Goal: Transaction & Acquisition: Purchase product/service

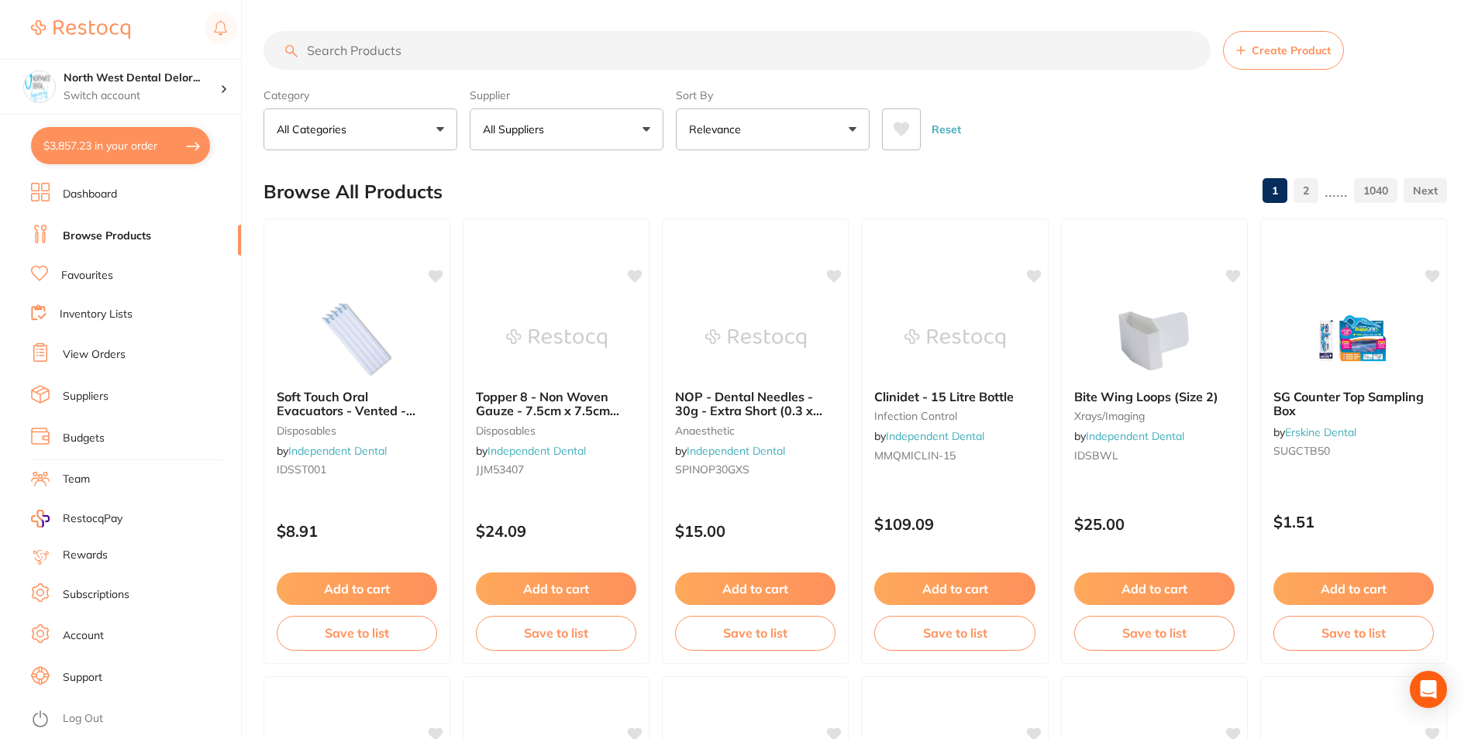
click at [146, 138] on button "$3,857.23 in your order" at bounding box center [120, 145] width 179 height 37
checkbox input "true"
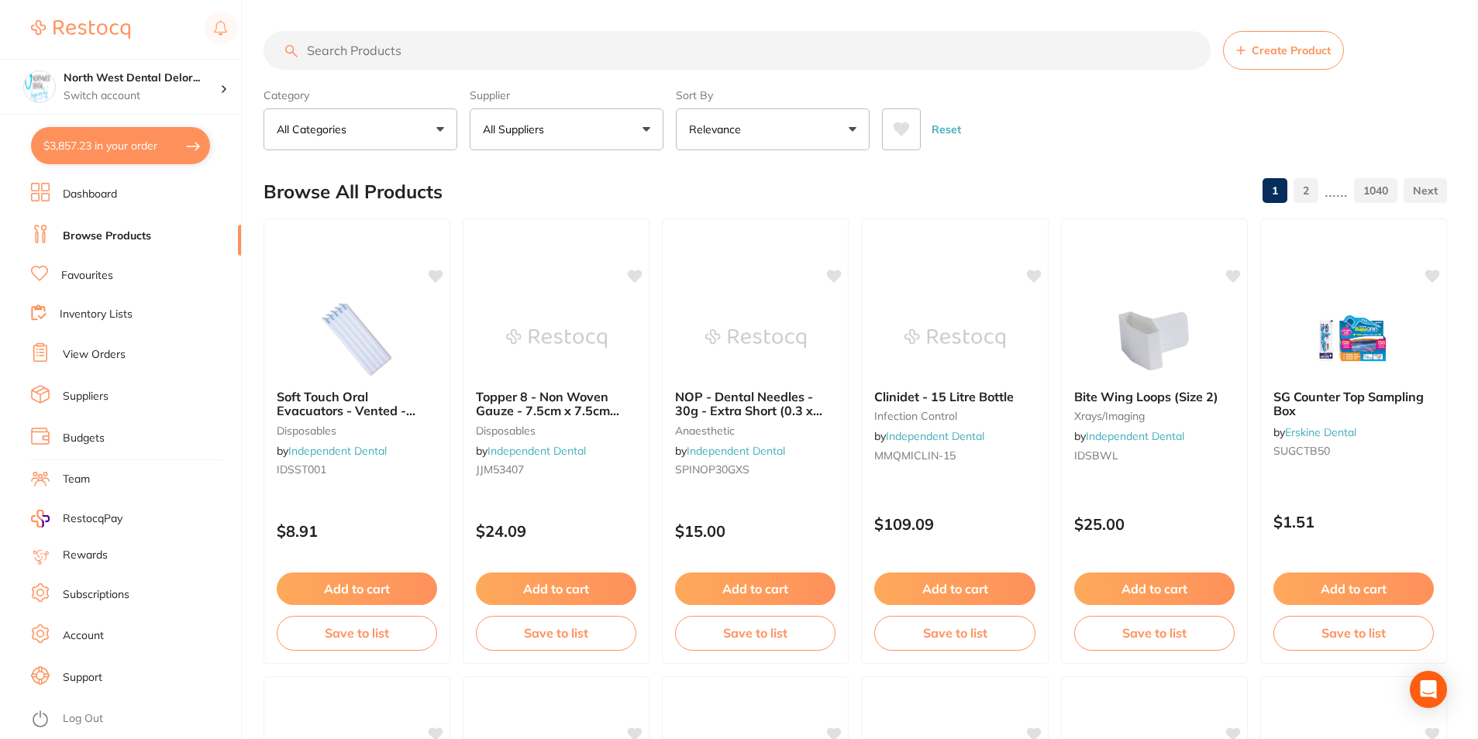
checkbox input "true"
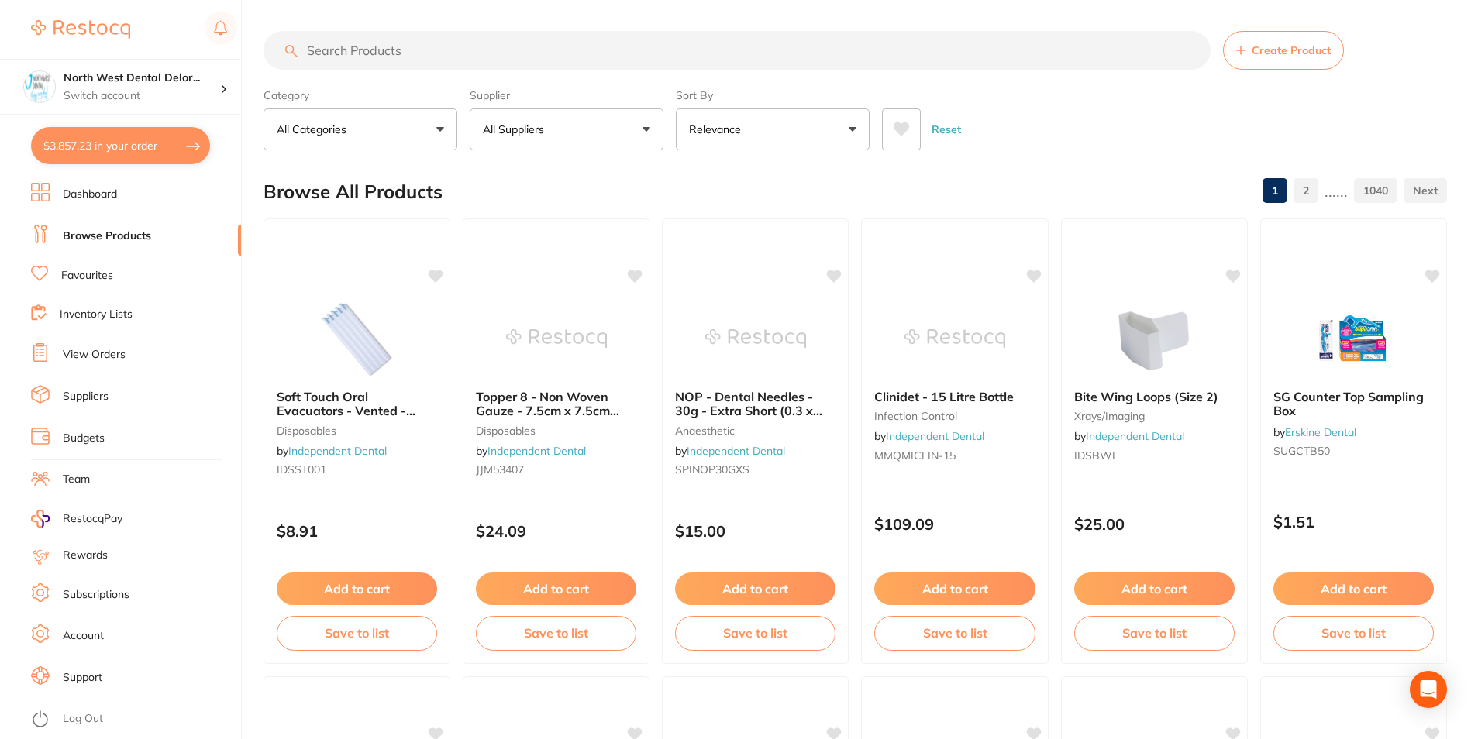
checkbox input "true"
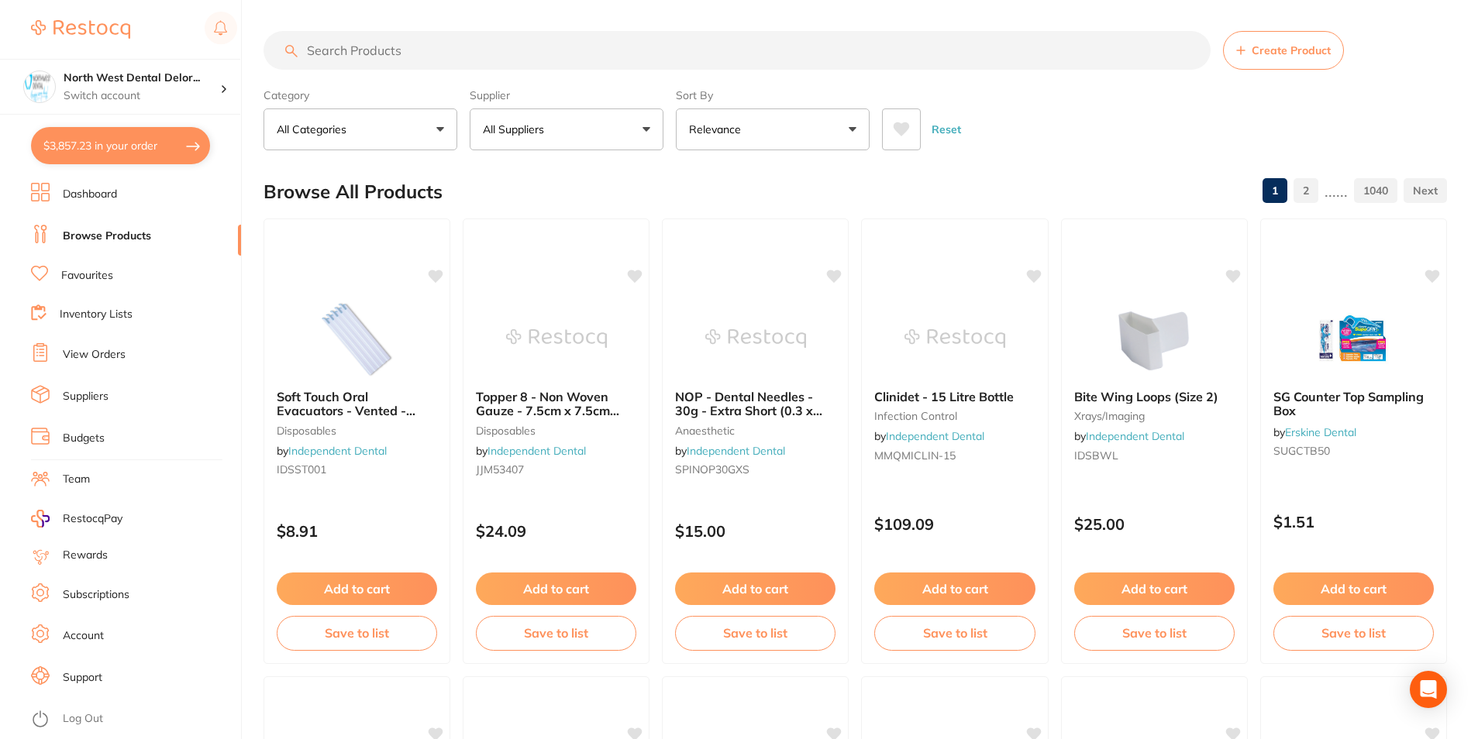
checkbox input "true"
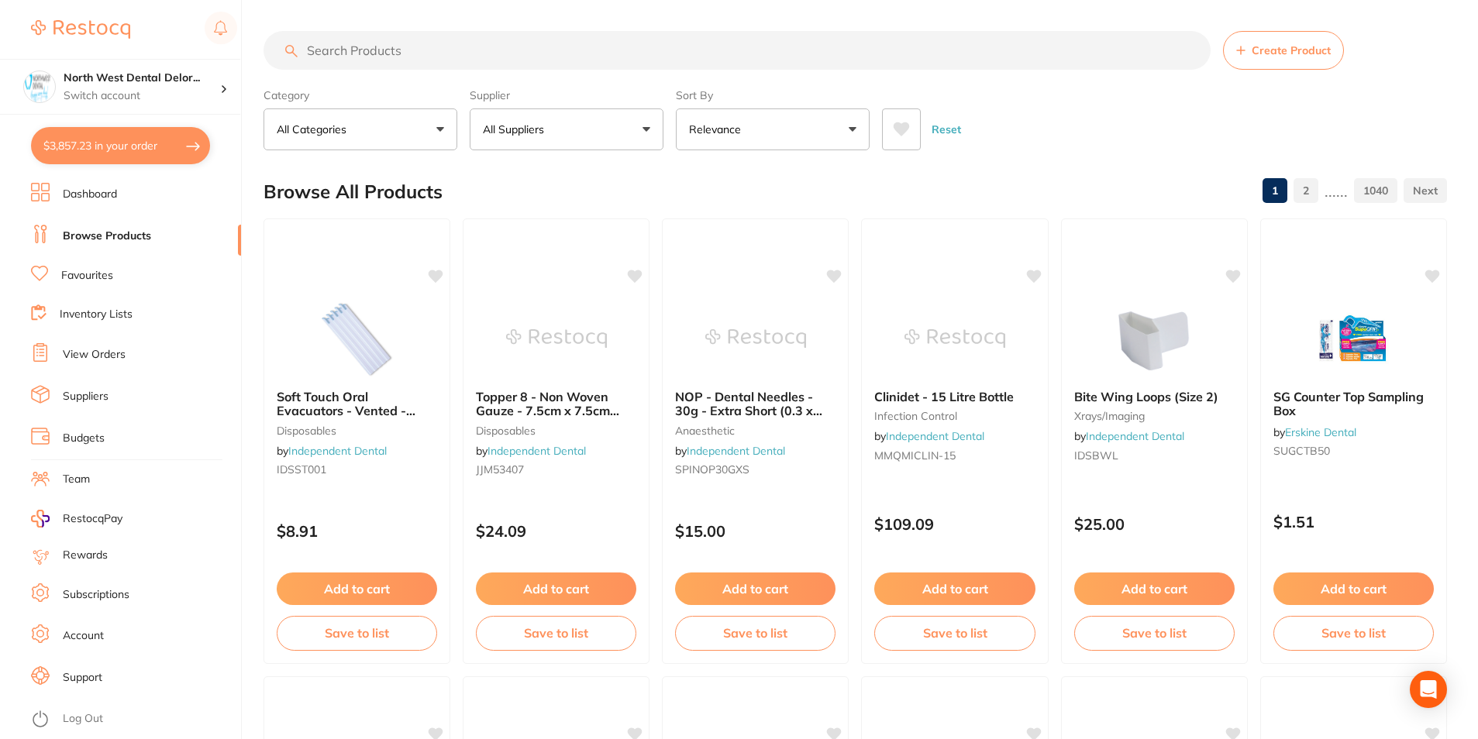
checkbox input "true"
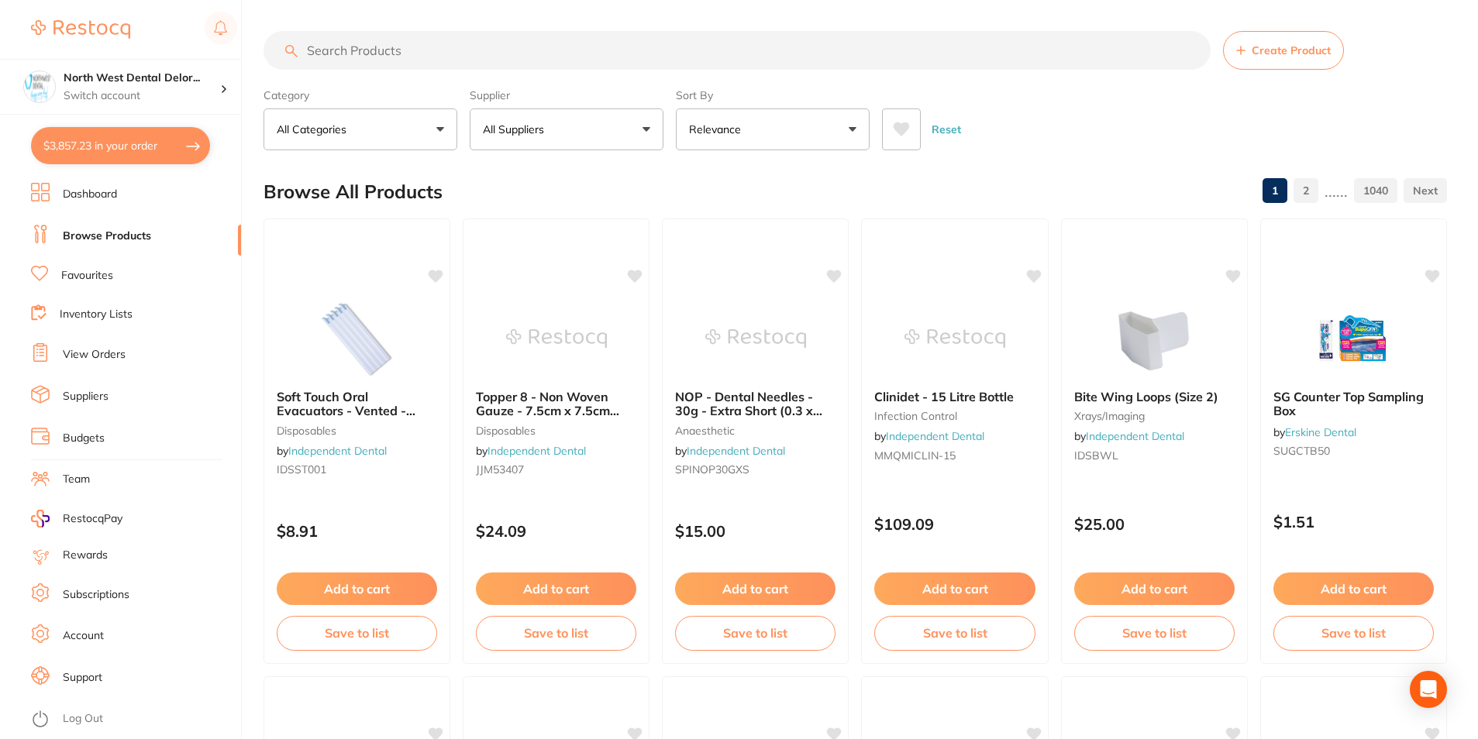
checkbox input "true"
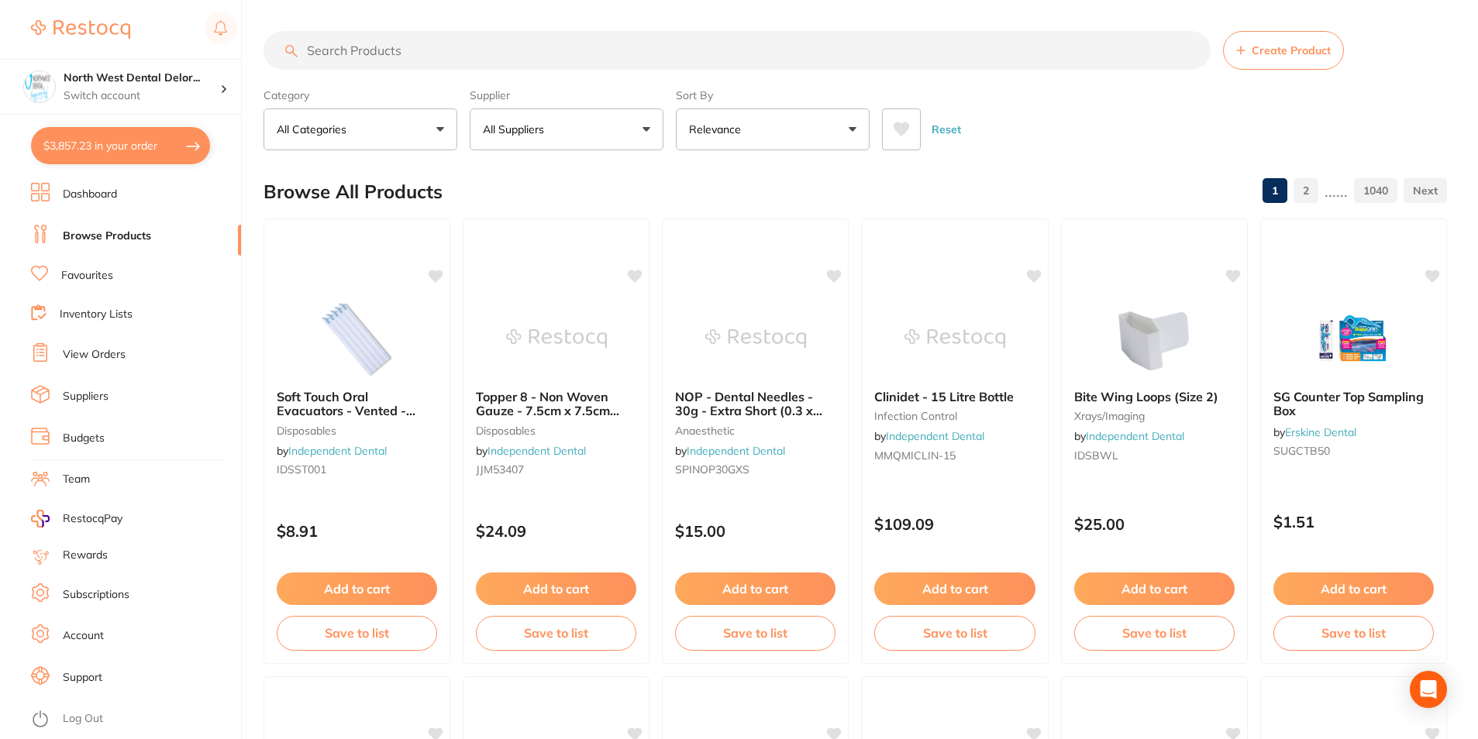
checkbox input "true"
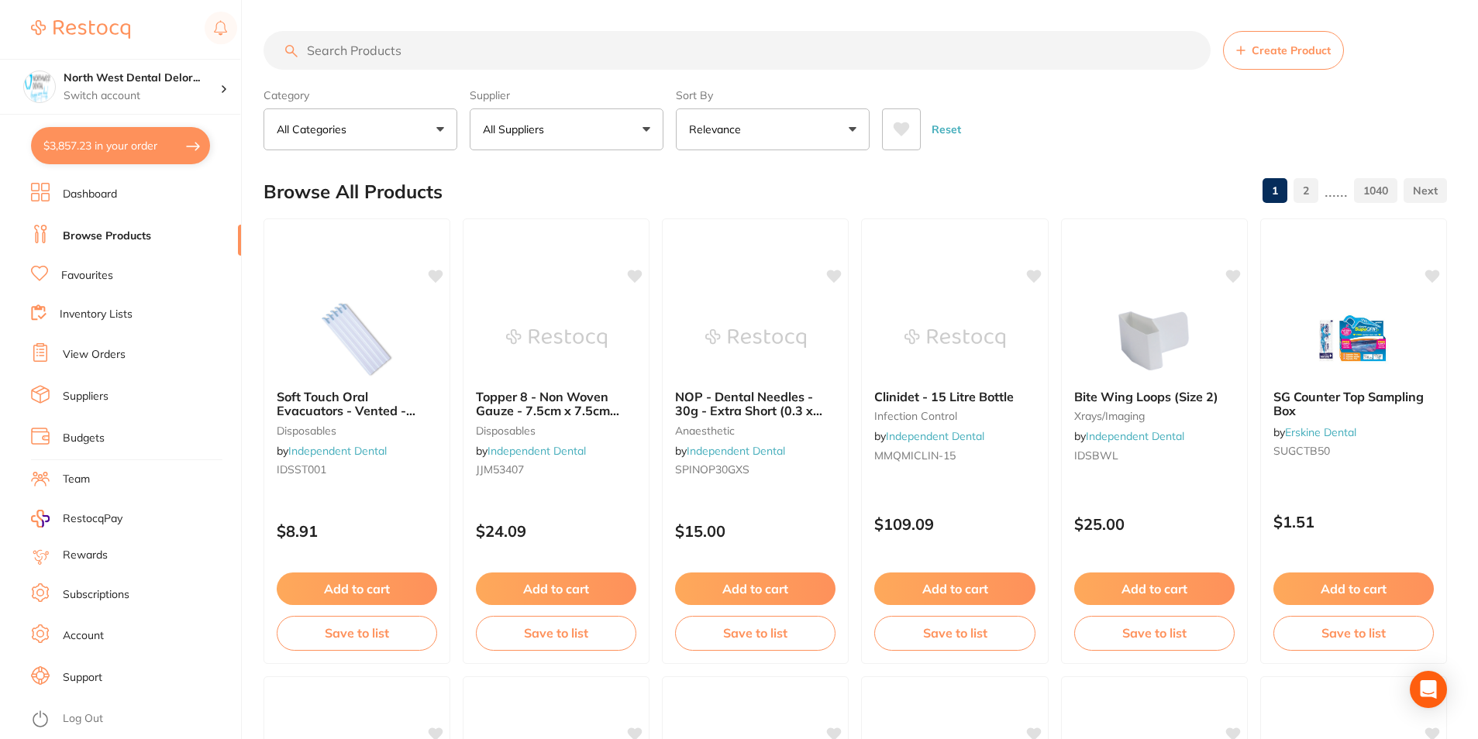
checkbox input "true"
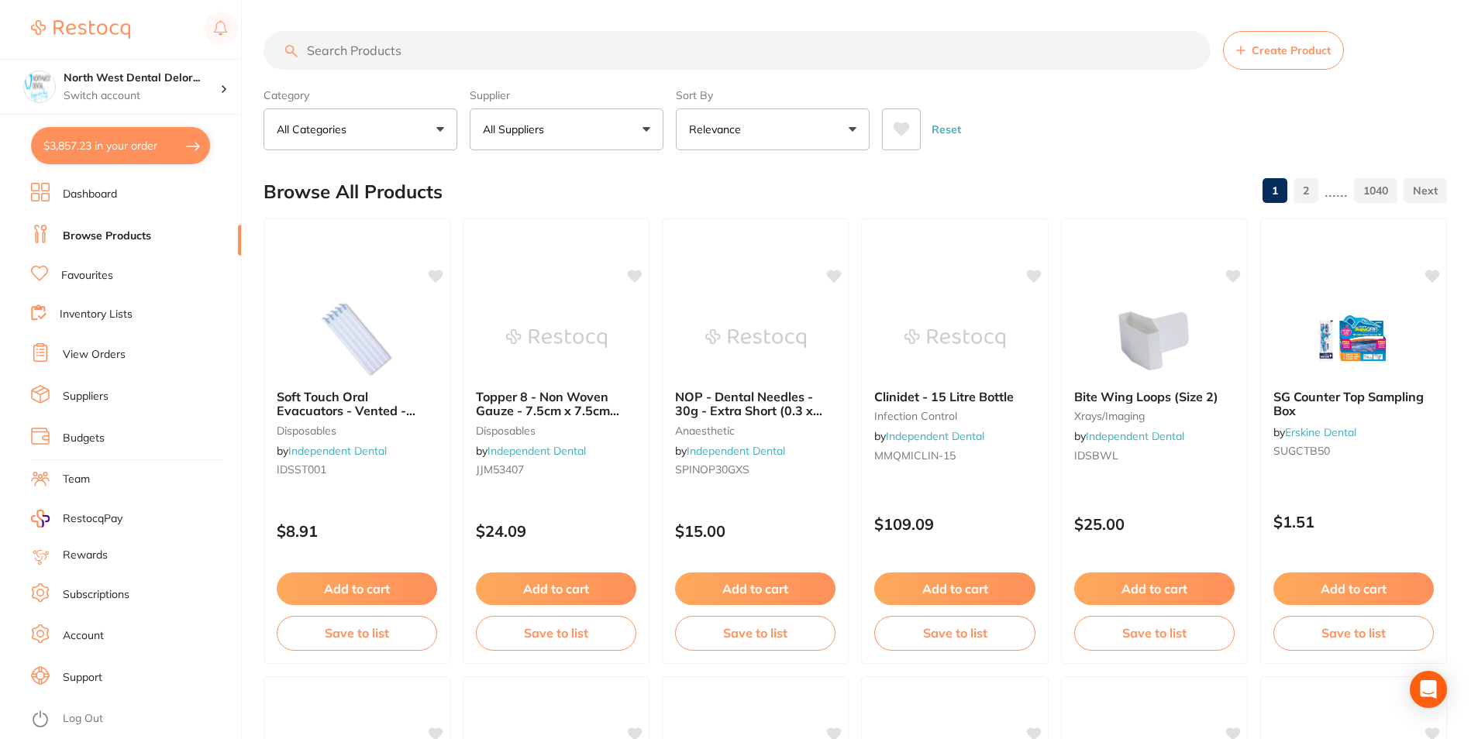
checkbox input "true"
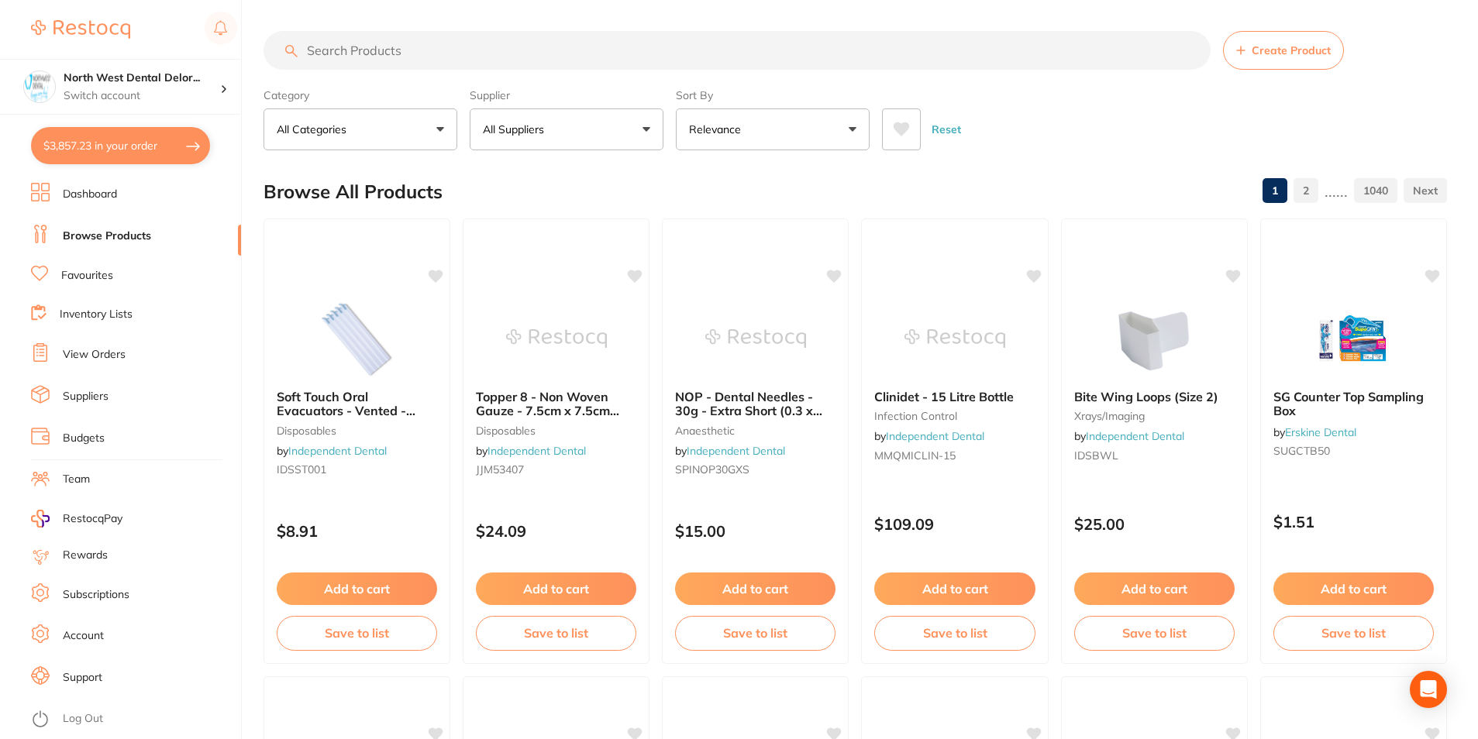
checkbox input "true"
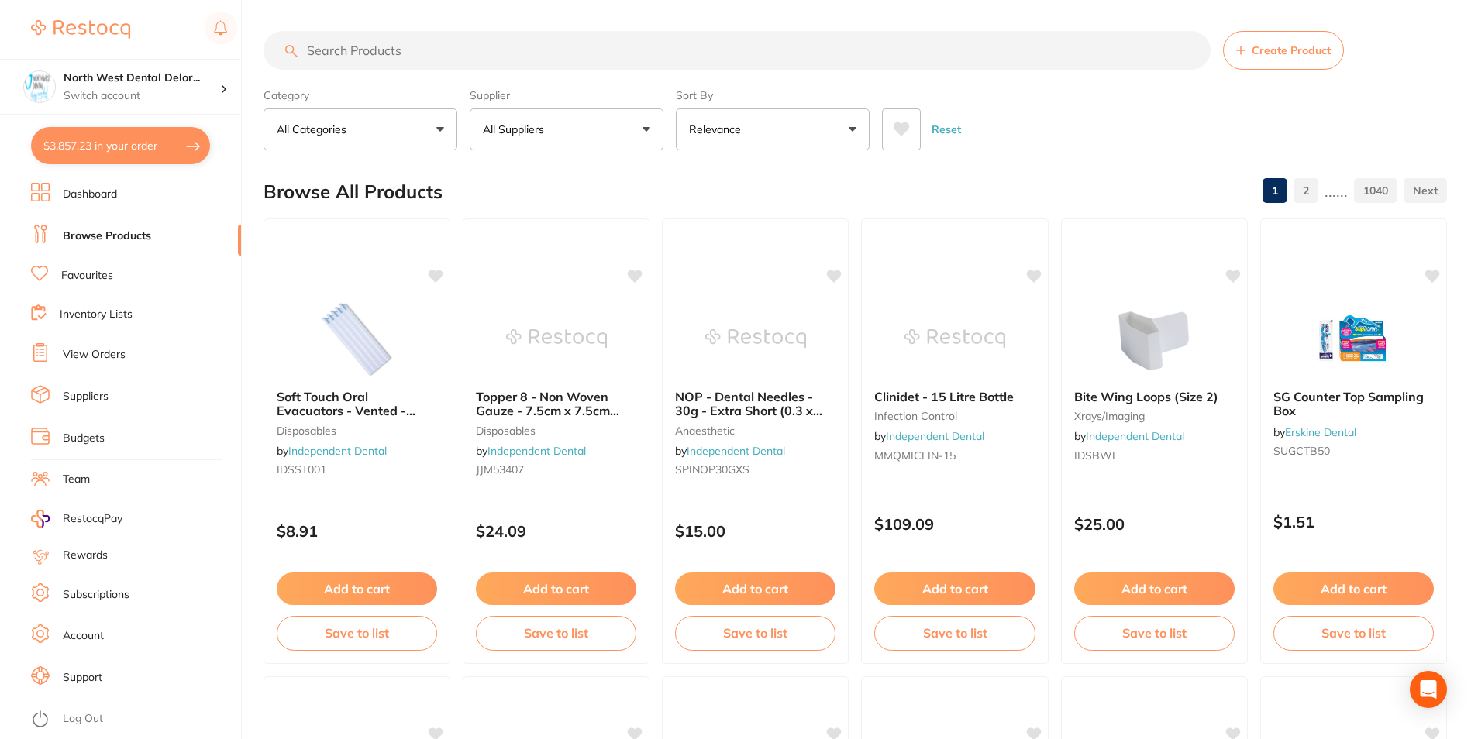
checkbox input "true"
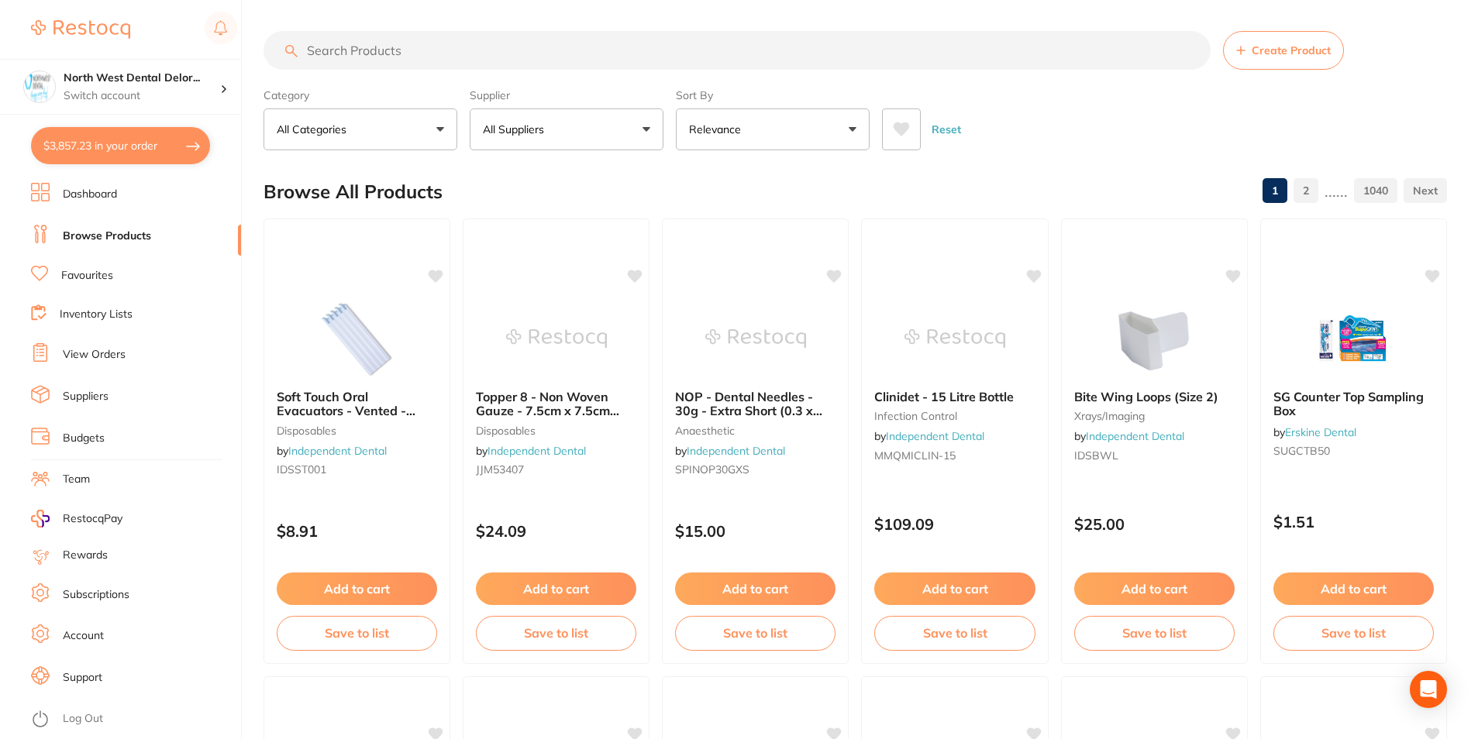
checkbox input "true"
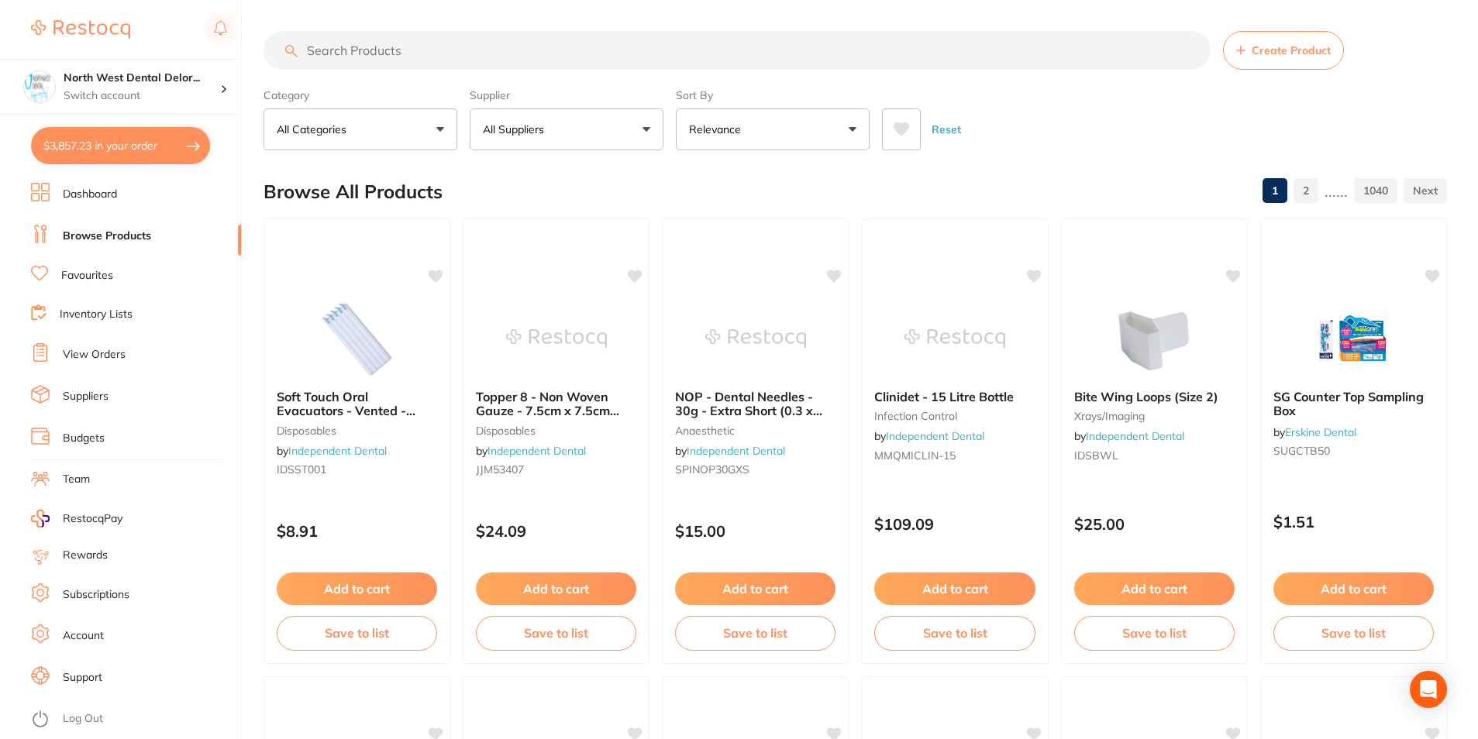
checkbox input "true"
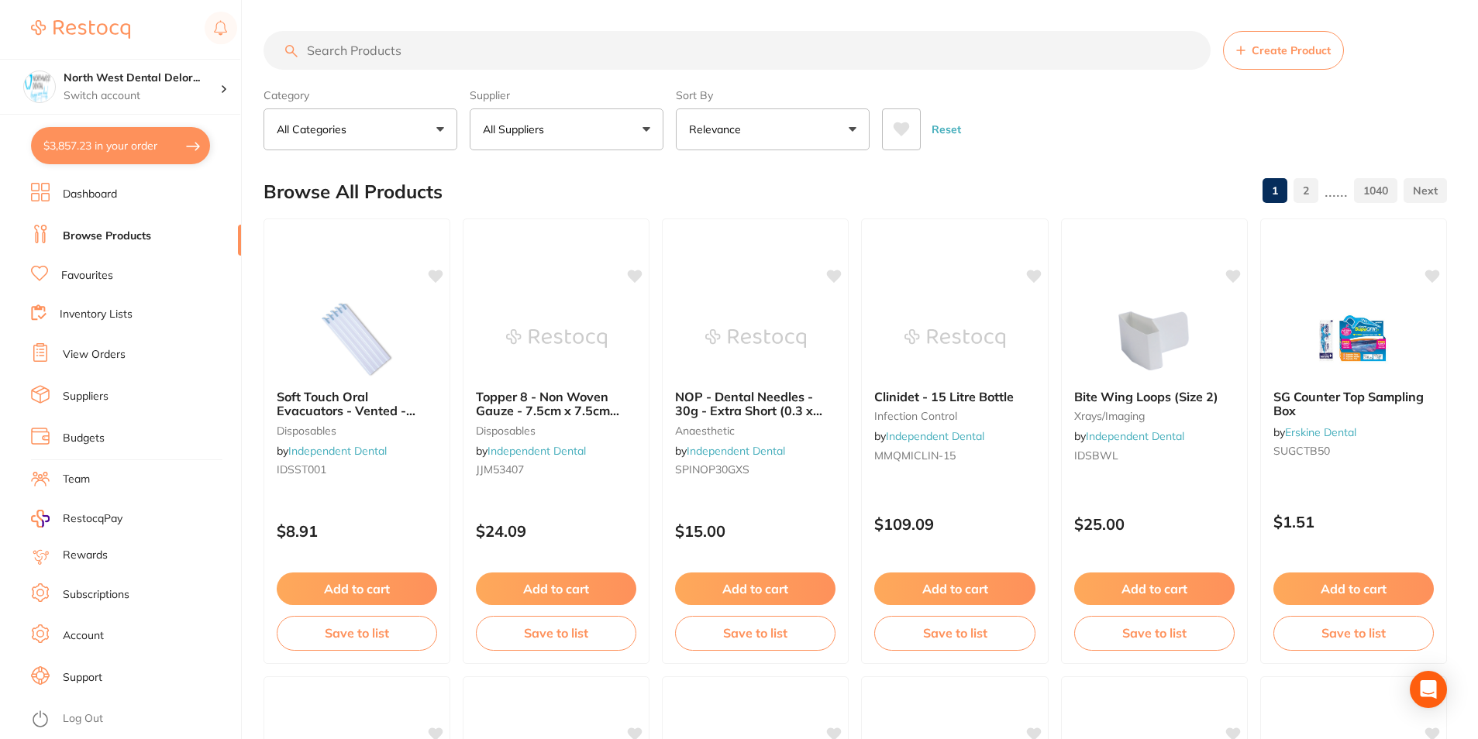
checkbox input "true"
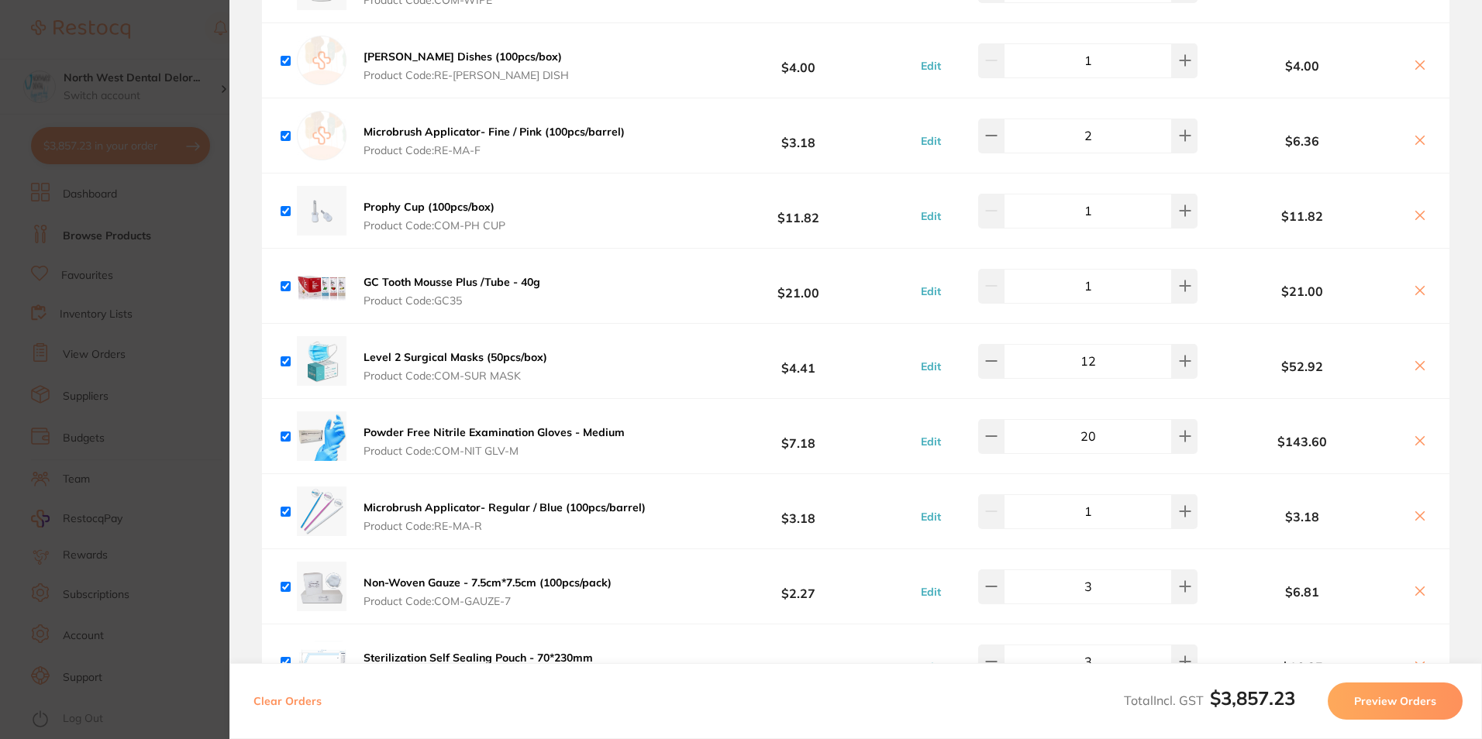
scroll to position [5581, 0]
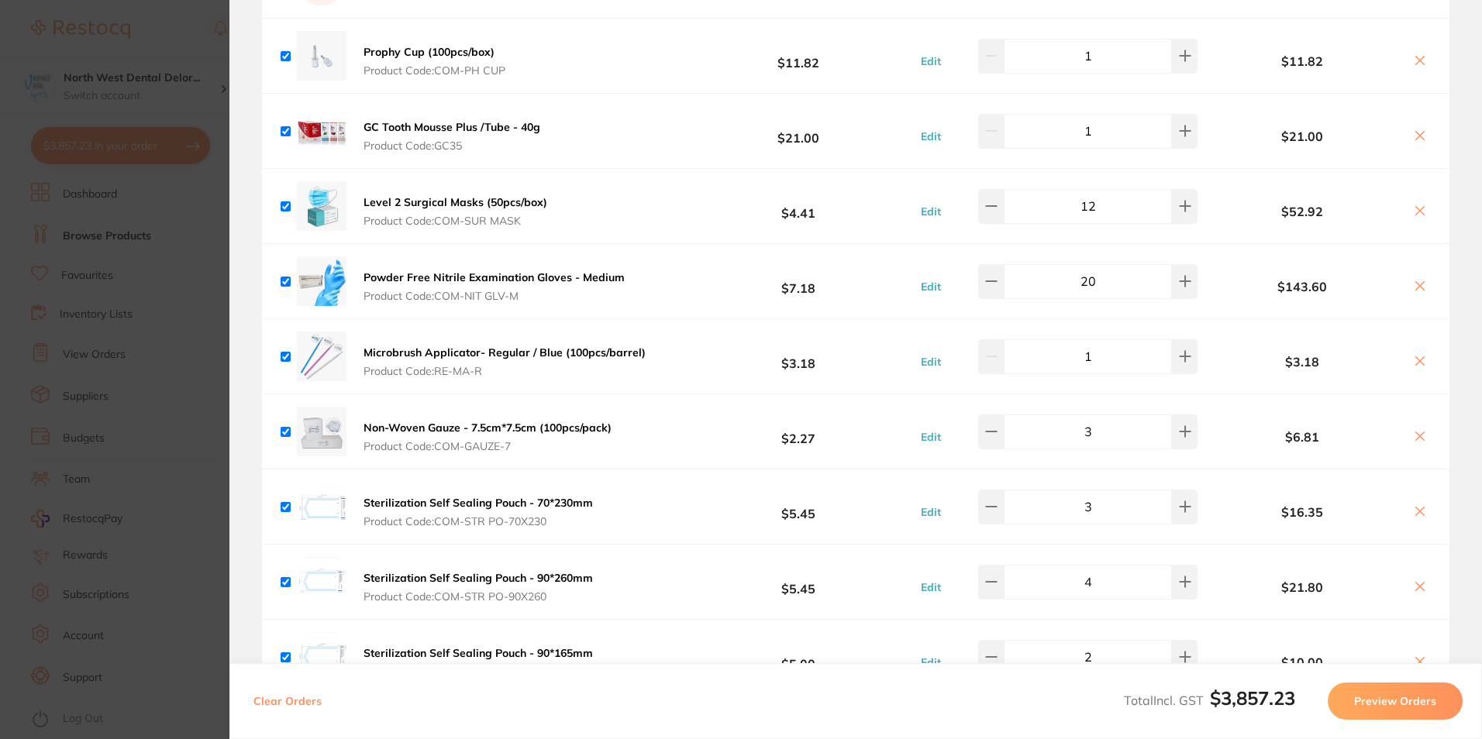
click at [1418, 357] on icon at bounding box center [1420, 361] width 9 height 9
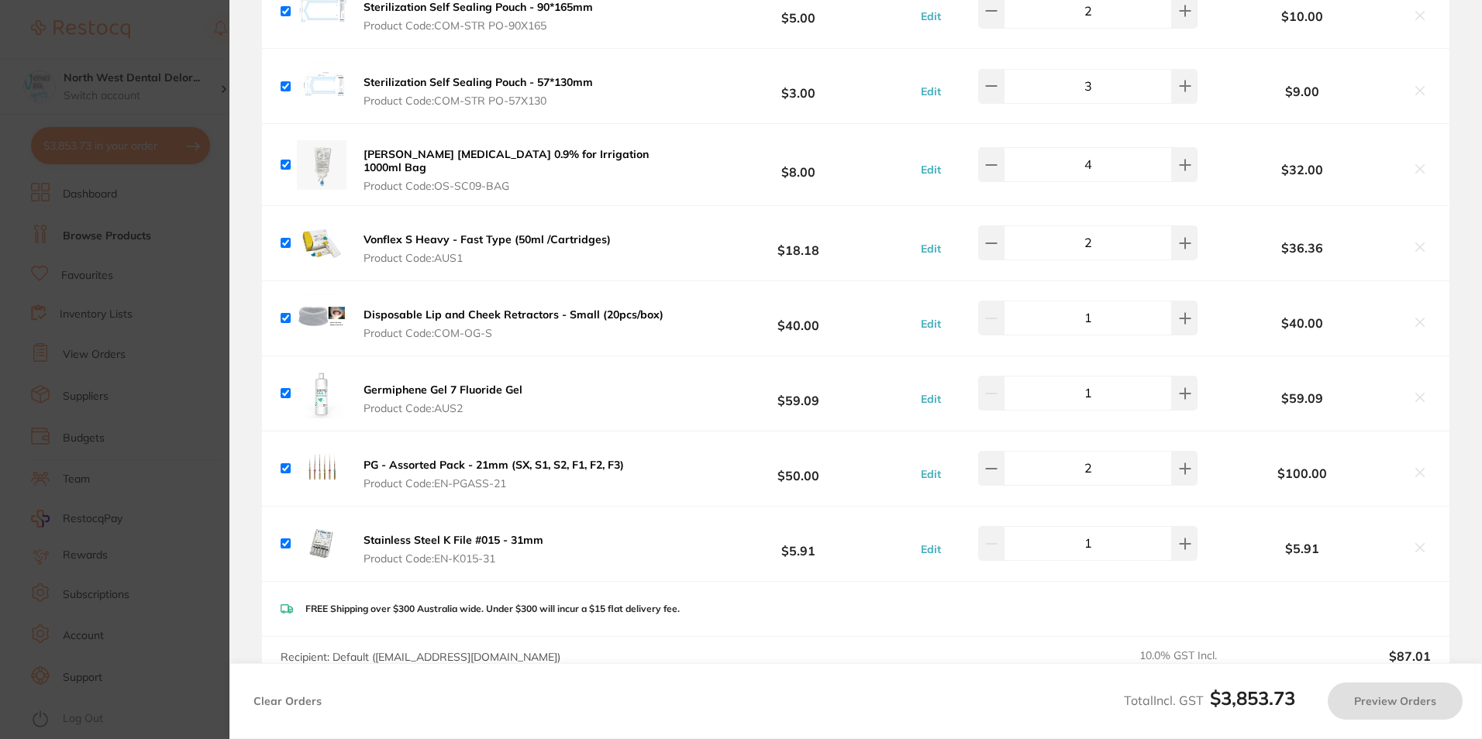
scroll to position [6150, 0]
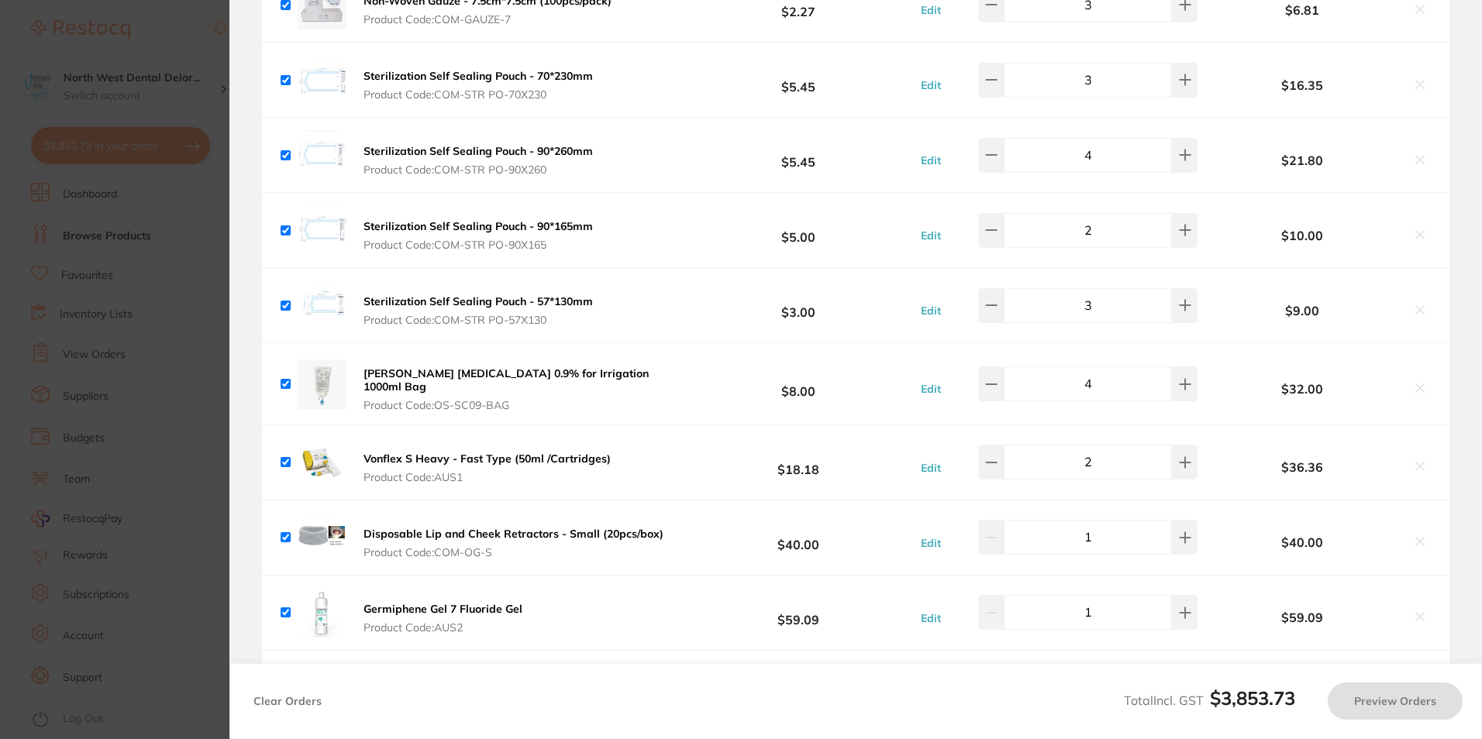
checkbox input "true"
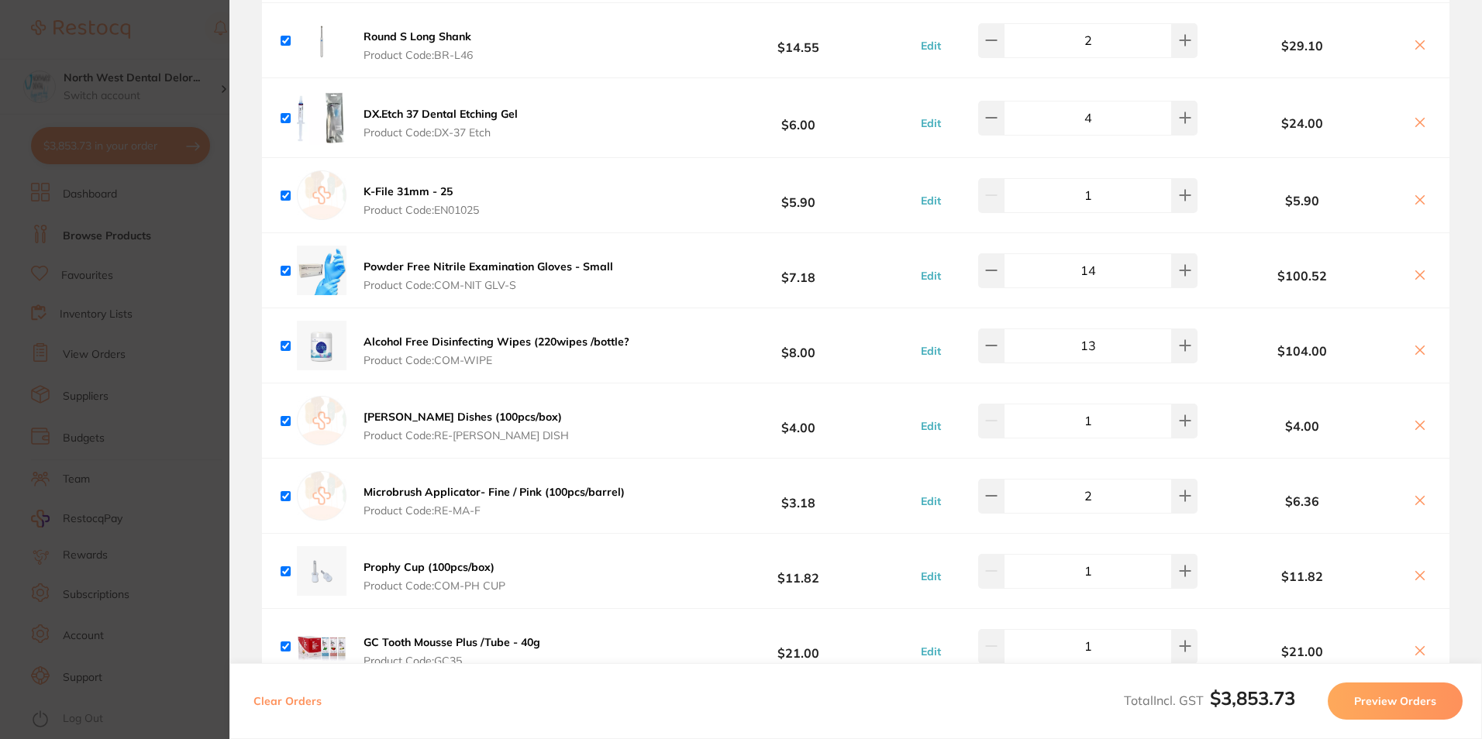
scroll to position [5143, 0]
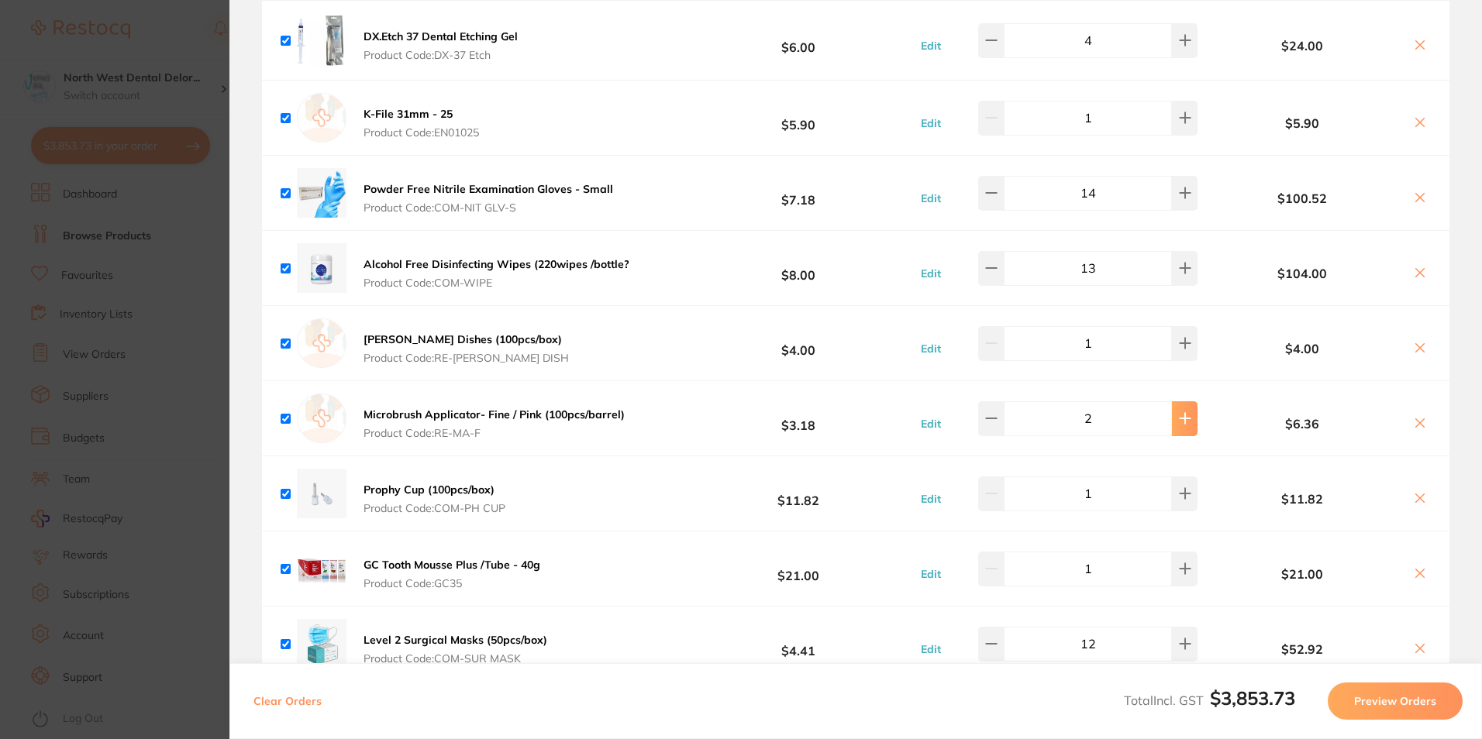
click at [1184, 402] on button at bounding box center [1185, 419] width 26 height 34
click at [998, 412] on icon at bounding box center [991, 418] width 12 height 12
type input "2"
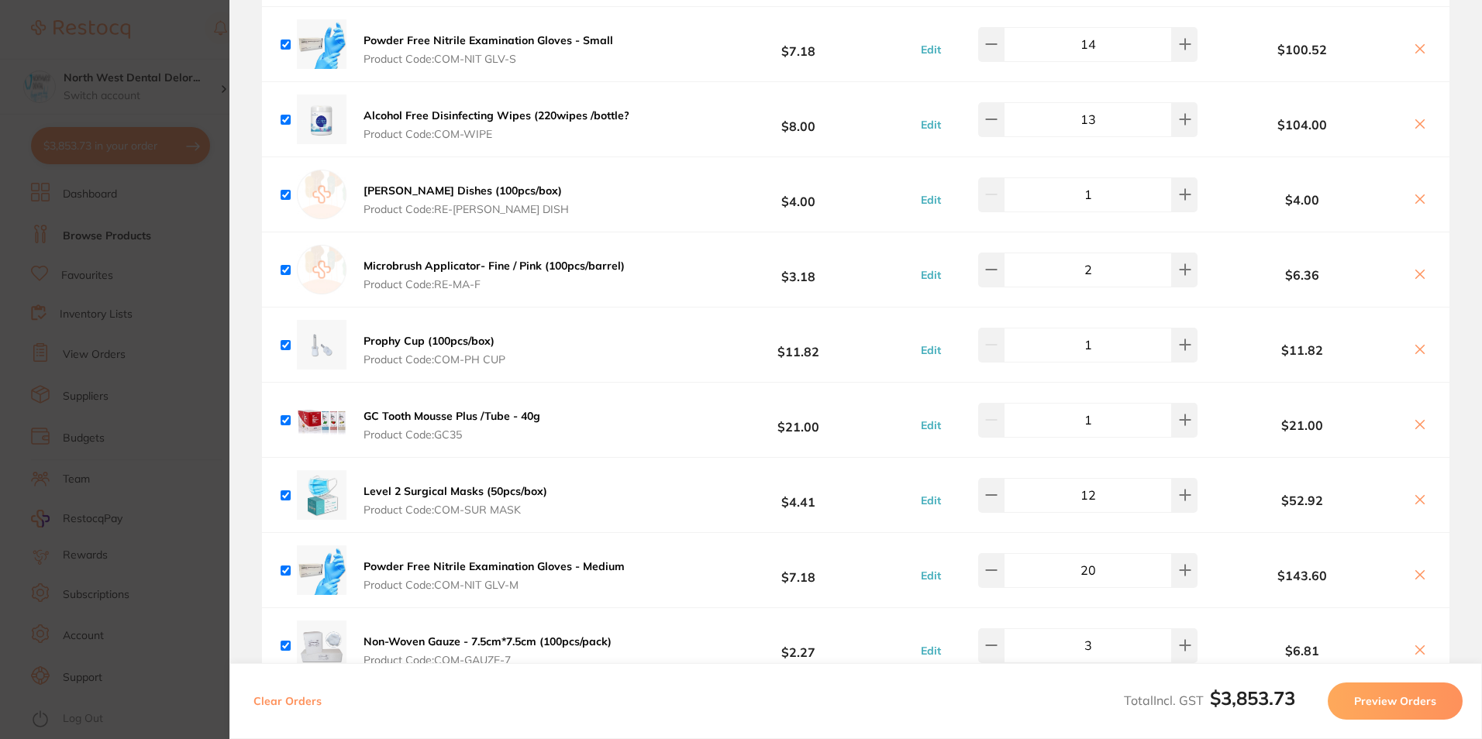
scroll to position [5298, 0]
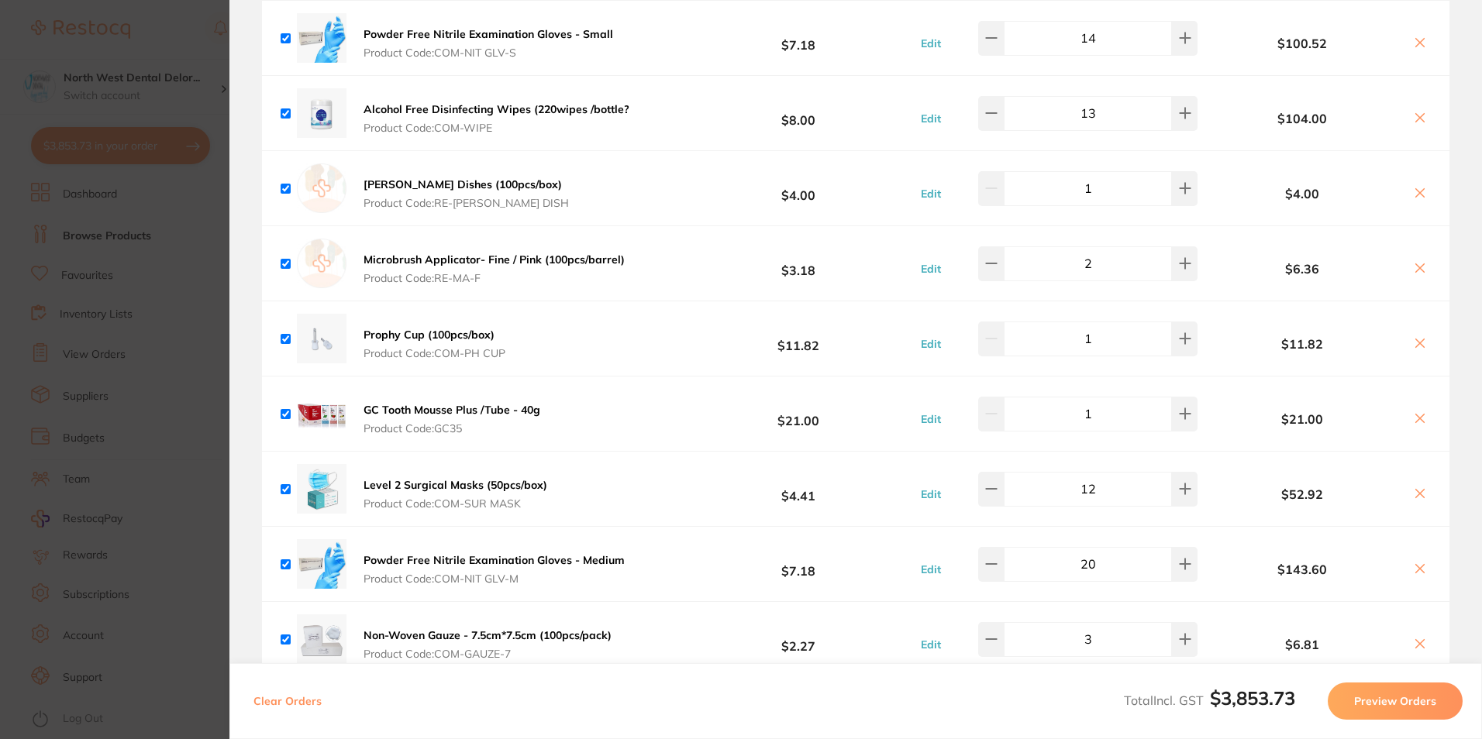
click at [103, 449] on section "Update RRP Set your pre negotiated price for this item. Item Agreed RRP (excl. …" at bounding box center [741, 369] width 1482 height 739
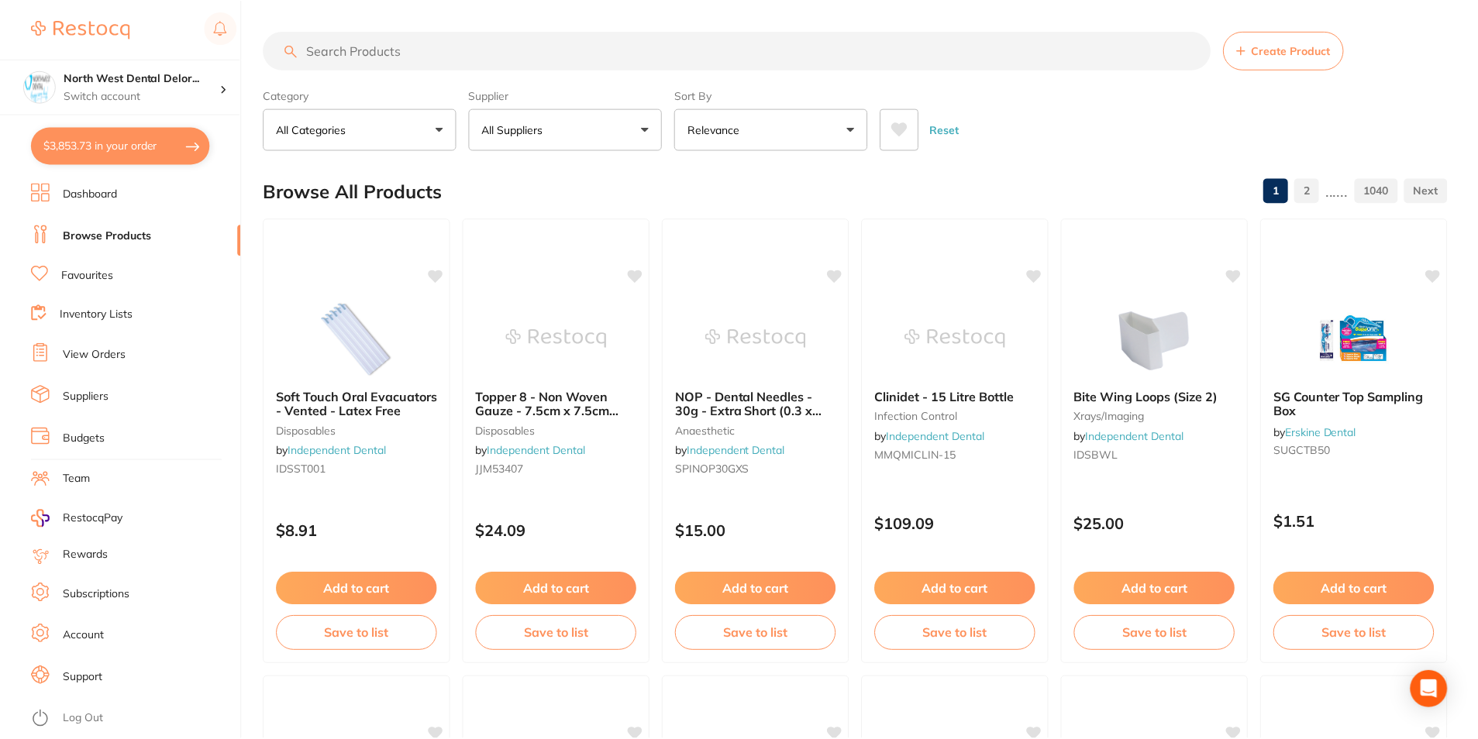
scroll to position [1, 0]
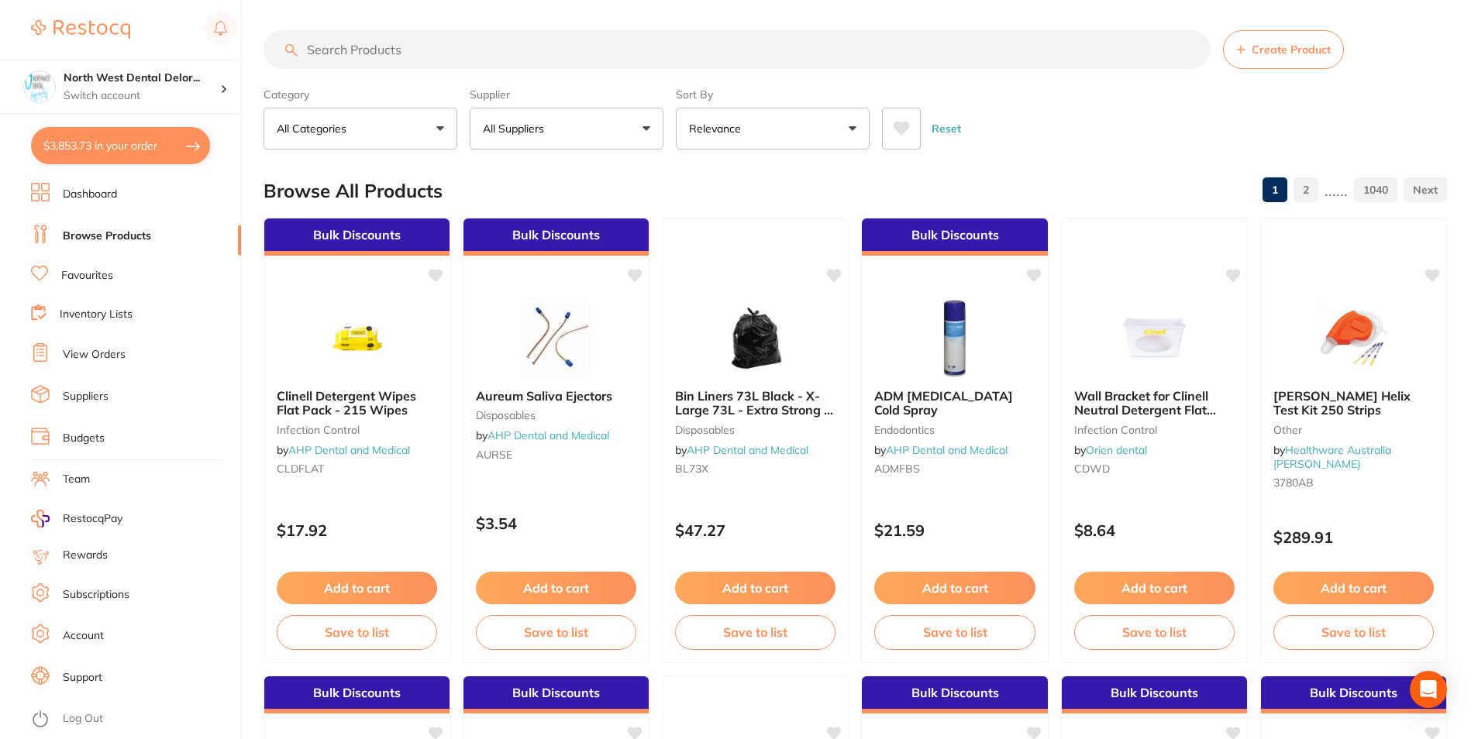
click at [102, 150] on button "$3,853.73 in your order" at bounding box center [120, 145] width 179 height 37
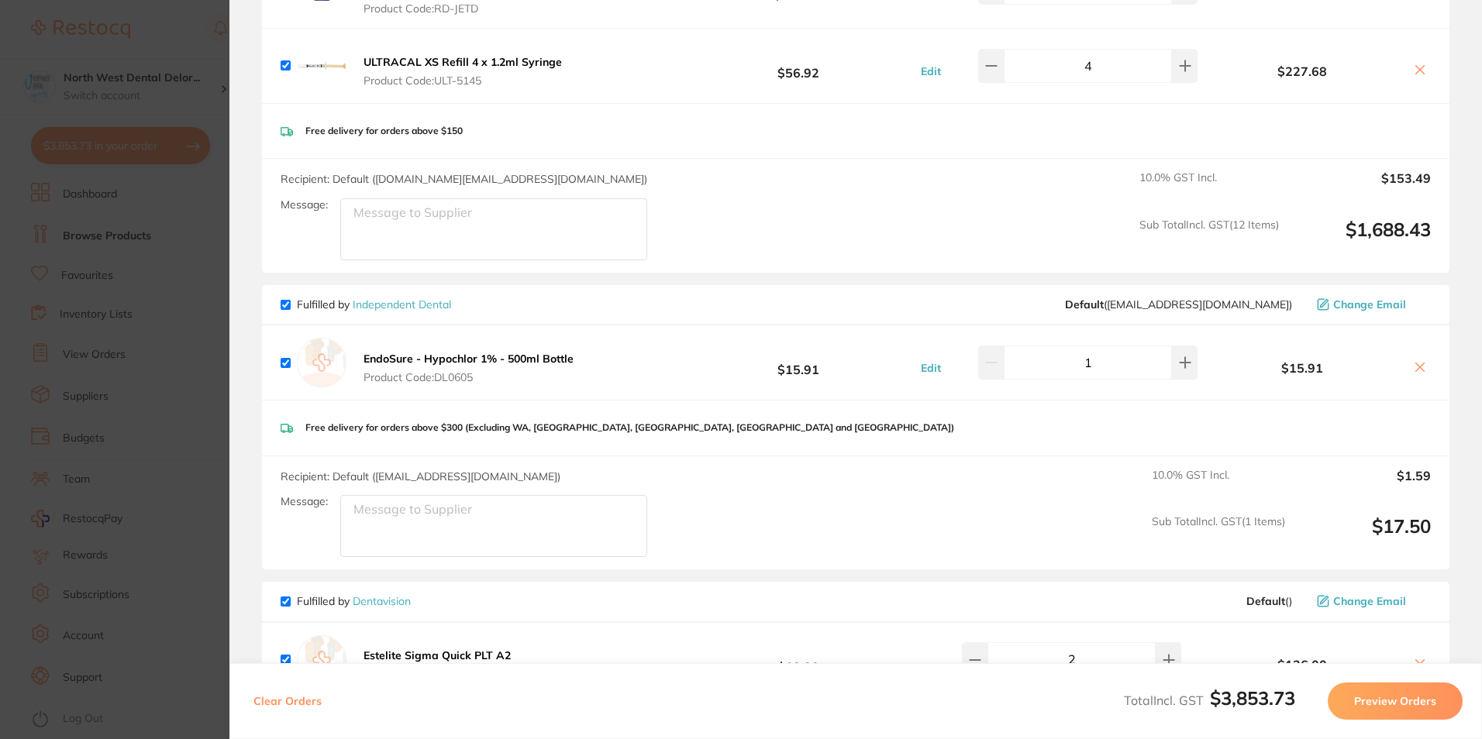
scroll to position [3903, 0]
